Goal: Contribute content: Contribute content

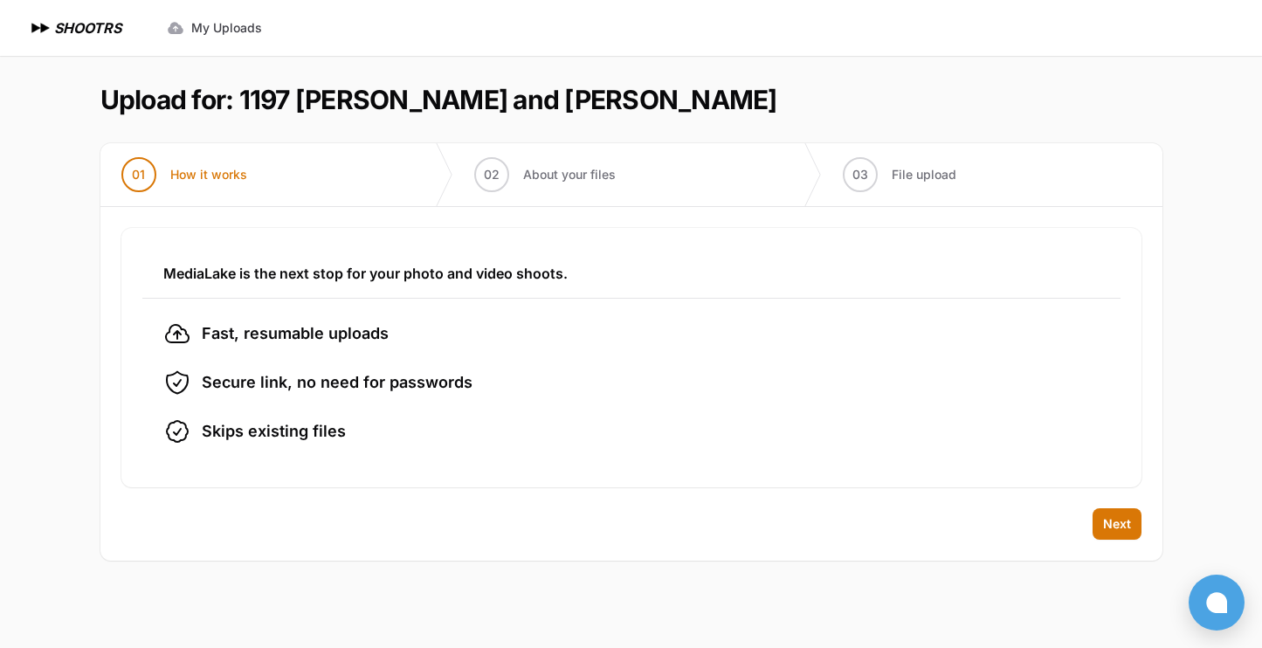
click at [693, 435] on li "Skips existing files" at bounding box center [631, 431] width 936 height 28
click at [1113, 532] on span "Next" at bounding box center [1117, 523] width 28 height 17
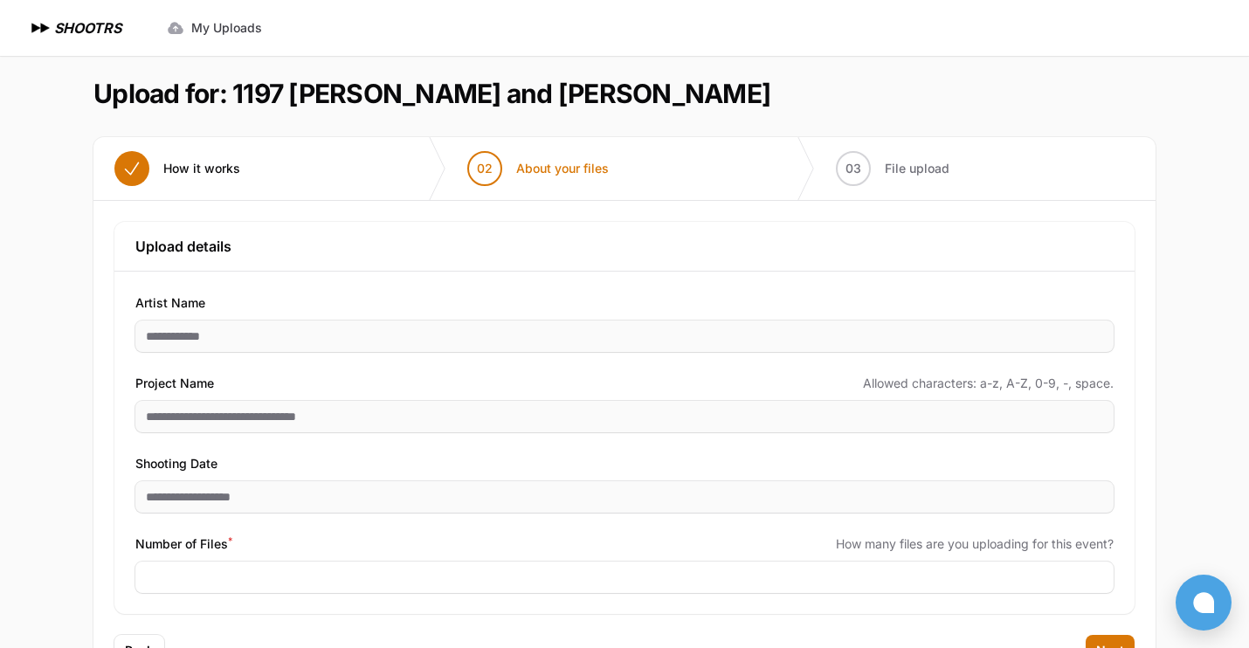
scroll to position [73, 0]
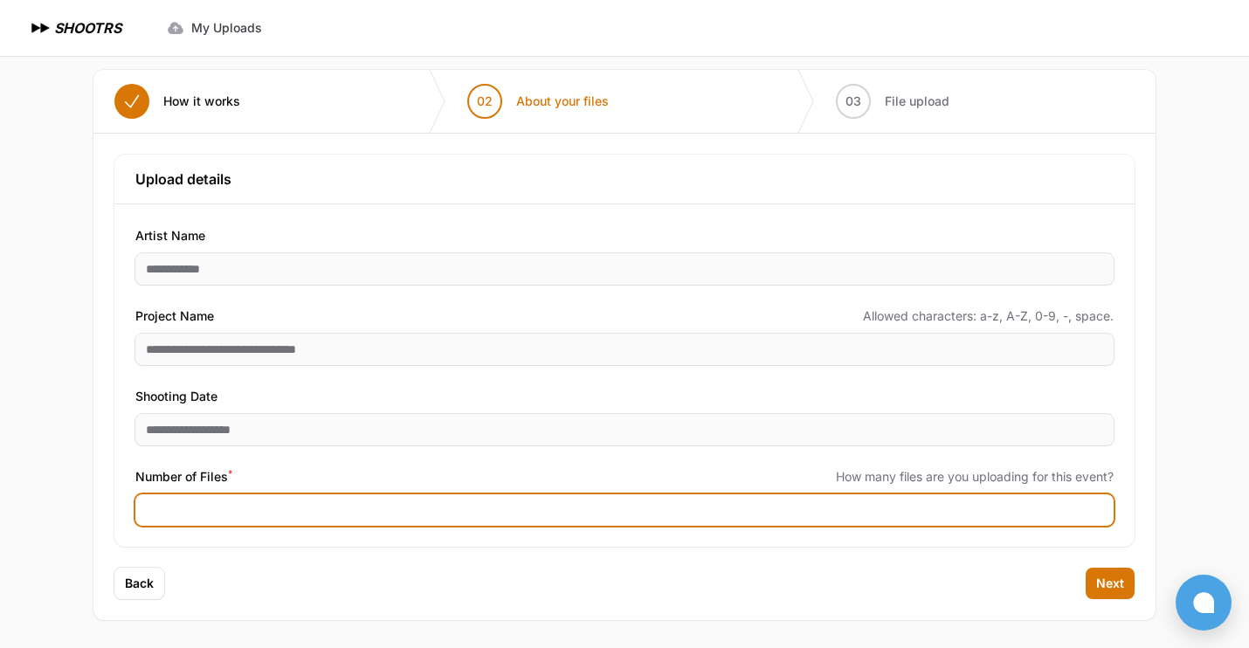
click at [269, 513] on input "Number of Files *" at bounding box center [624, 509] width 978 height 31
type input "****"
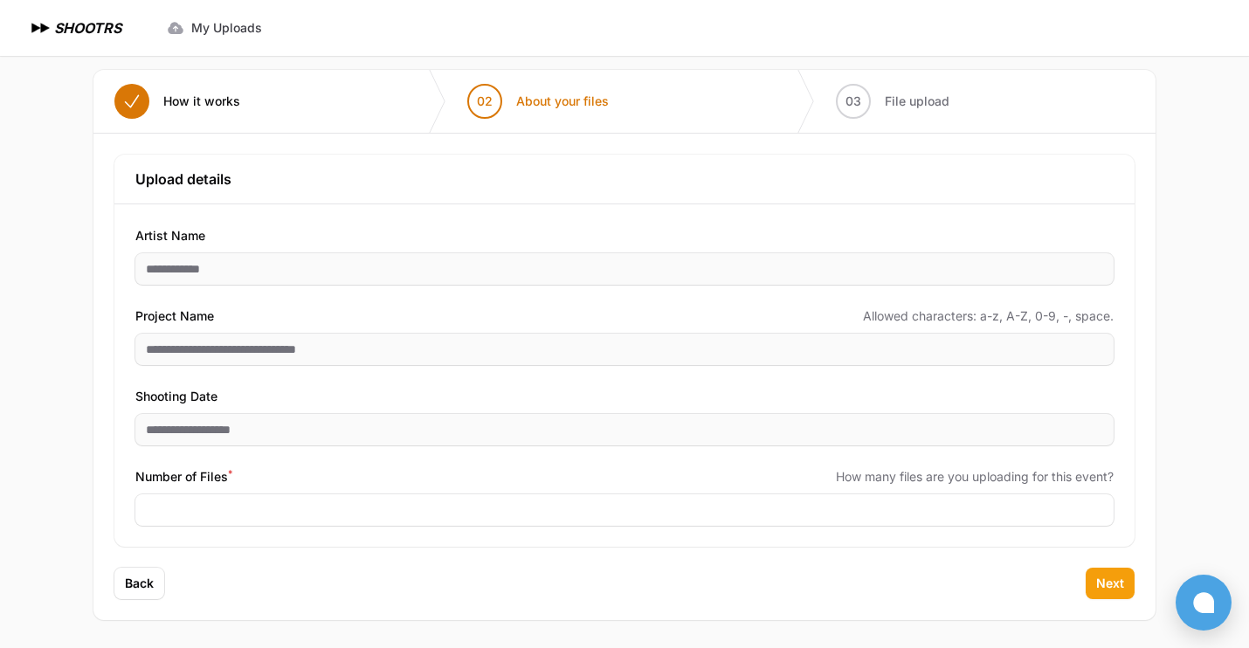
click at [1117, 597] on button "Next" at bounding box center [1109, 583] width 49 height 31
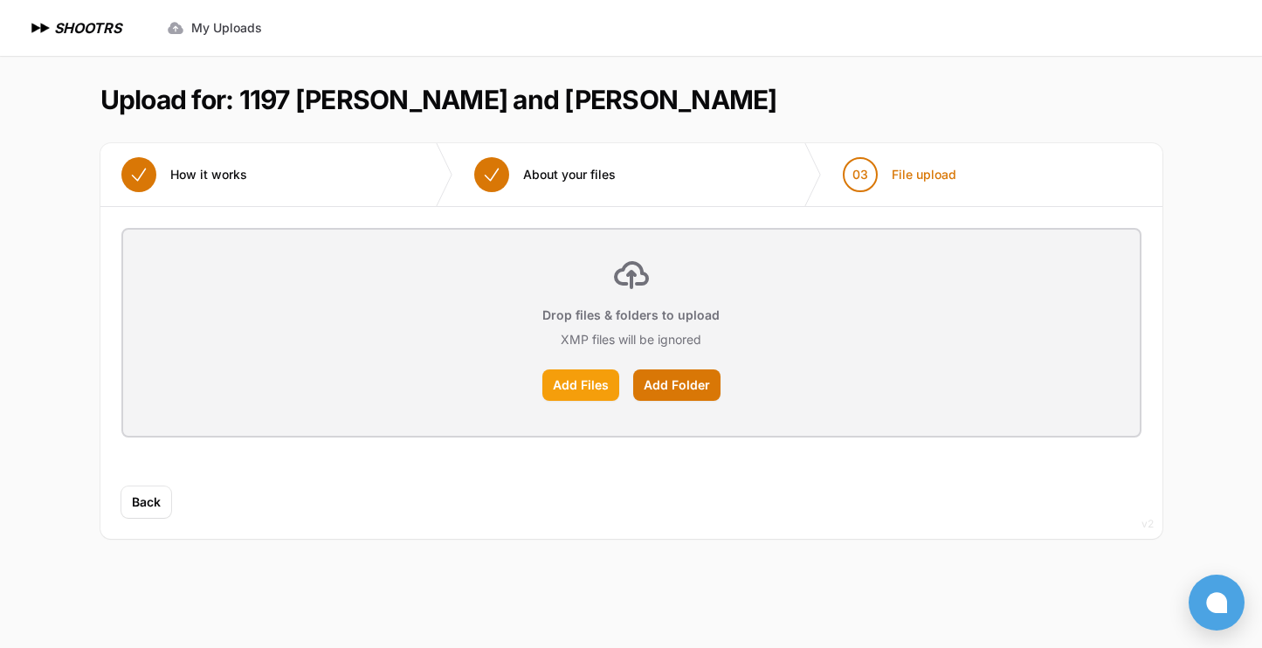
click at [600, 382] on label "Add Files" at bounding box center [580, 384] width 77 height 31
click at [0, 0] on input "Add Files" at bounding box center [0, 0] width 0 height 0
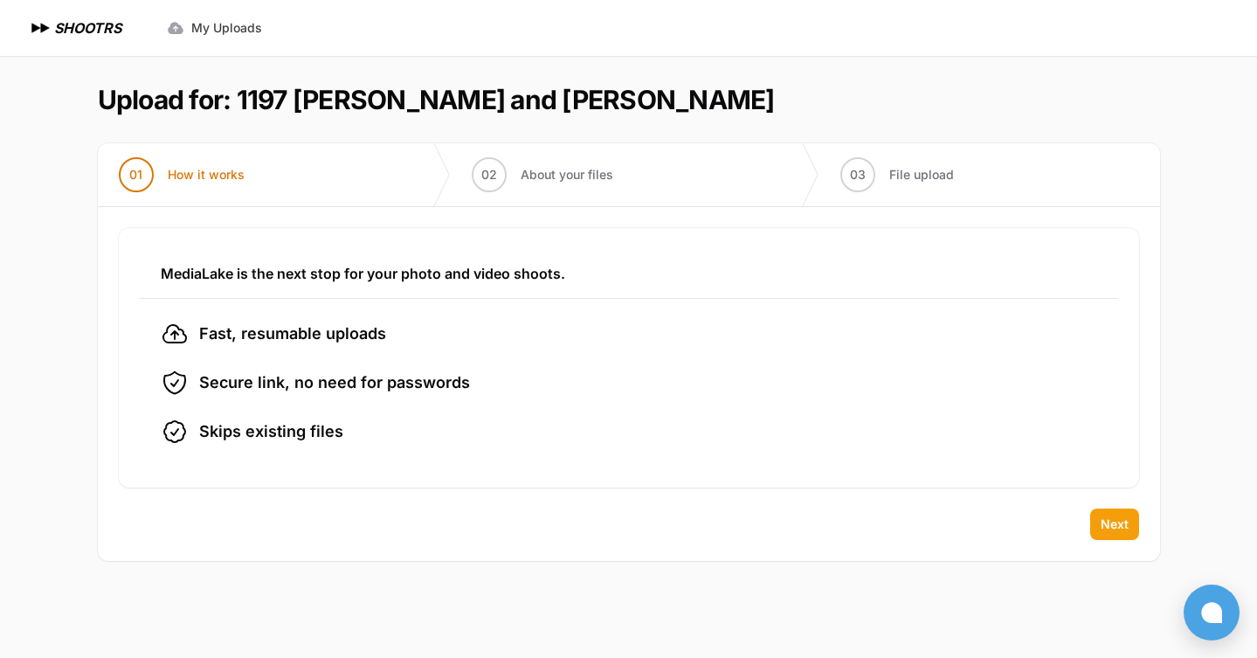
click at [1115, 524] on span "Next" at bounding box center [1114, 523] width 28 height 17
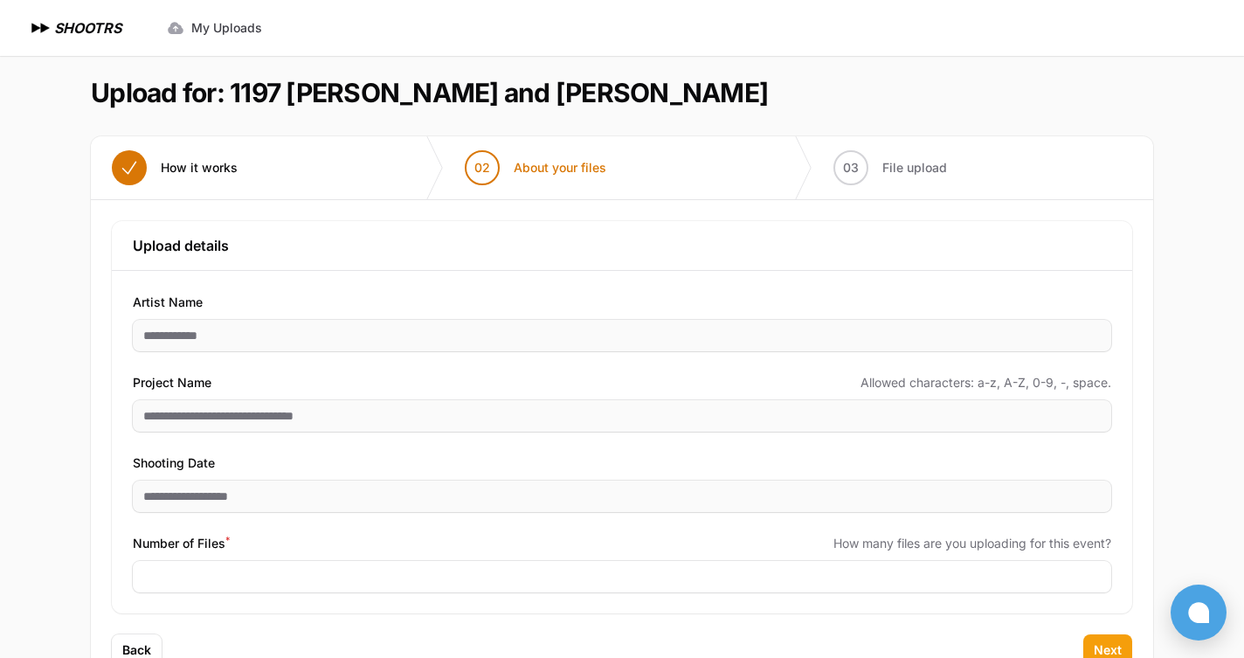
scroll to position [64, 0]
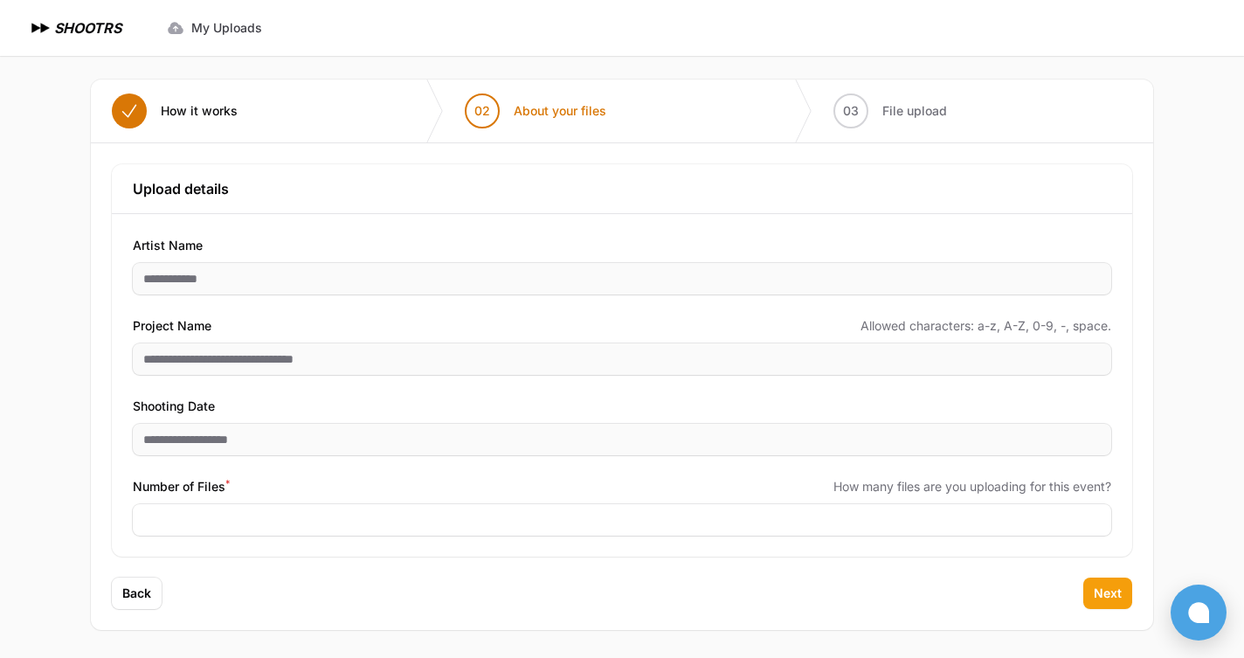
click at [1112, 596] on span "Next" at bounding box center [1107, 592] width 28 height 17
